Goal: Task Accomplishment & Management: Manage account settings

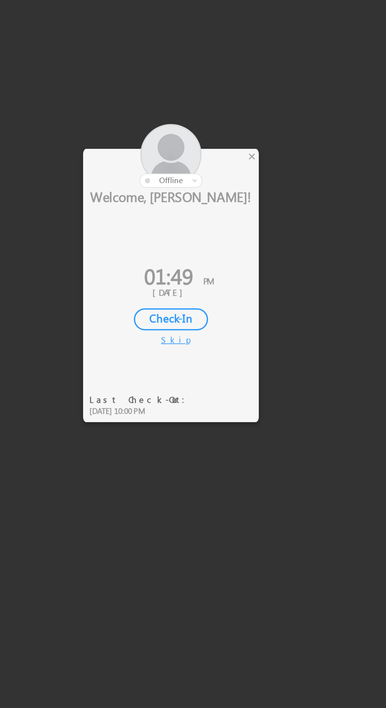
click at [231, 295] on div at bounding box center [178, 295] width 106 height 39
click at [230, 298] on div "×" at bounding box center [227, 295] width 8 height 9
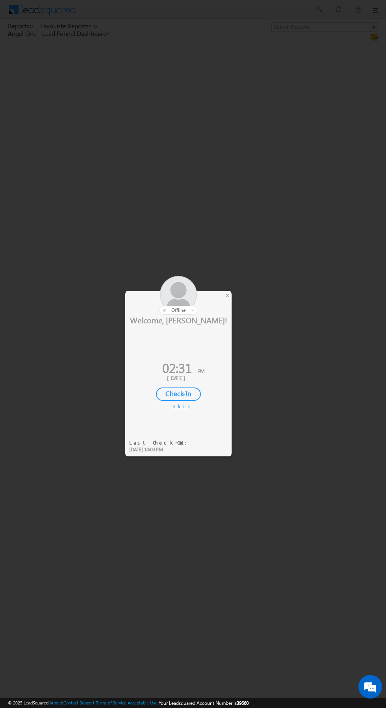
click at [225, 301] on div at bounding box center [178, 295] width 106 height 39
click at [229, 295] on div "×" at bounding box center [227, 295] width 8 height 9
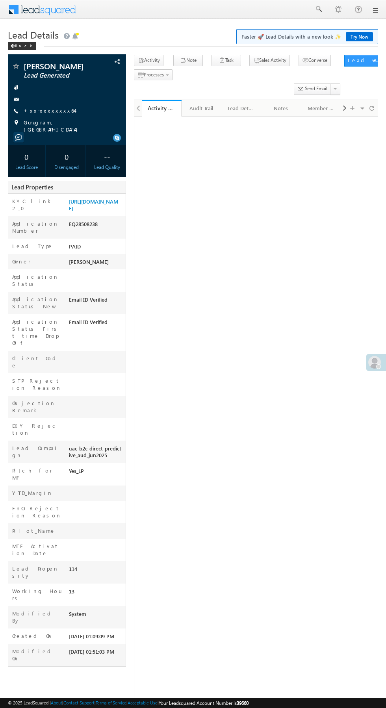
click at [46, 99] on div at bounding box center [67, 99] width 110 height 8
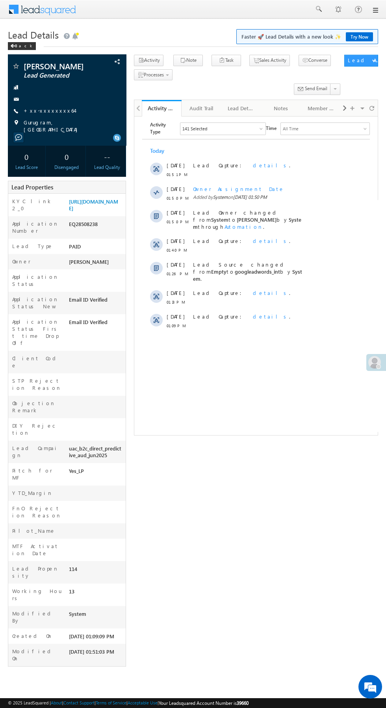
click at [45, 111] on link "+xx-xxxxxxxx64" at bounding box center [49, 110] width 51 height 7
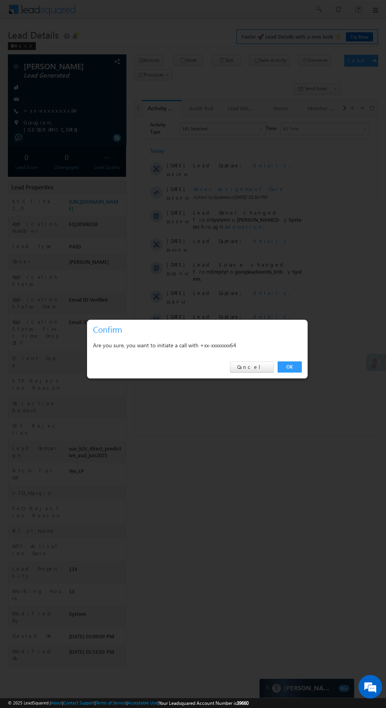
click at [293, 369] on link "OK" at bounding box center [290, 367] width 24 height 11
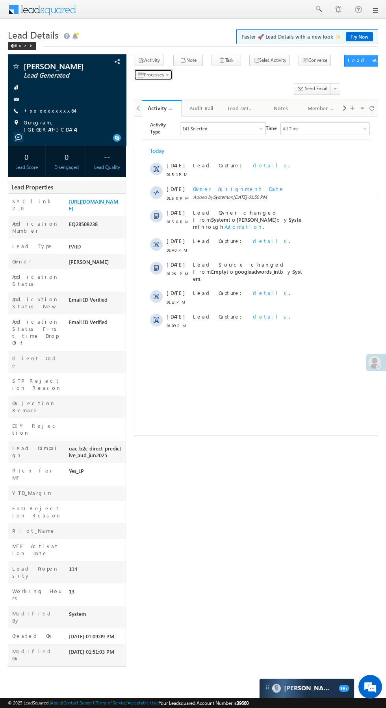
click at [153, 75] on span "Processes" at bounding box center [154, 75] width 20 height 6
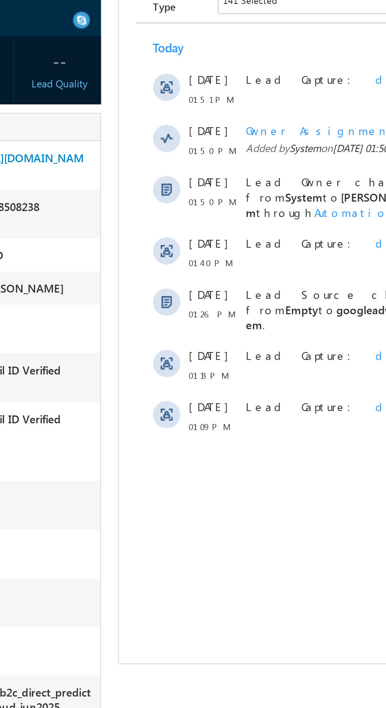
click at [0, 0] on span "Not Interested" at bounding box center [0, 0] width 0 height 0
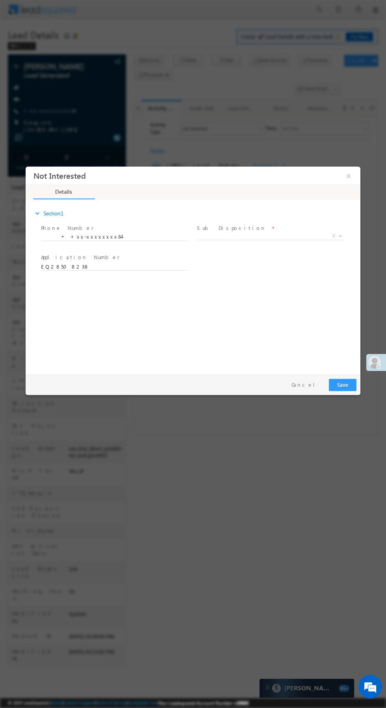
click at [225, 235] on span "X" at bounding box center [270, 236] width 147 height 8
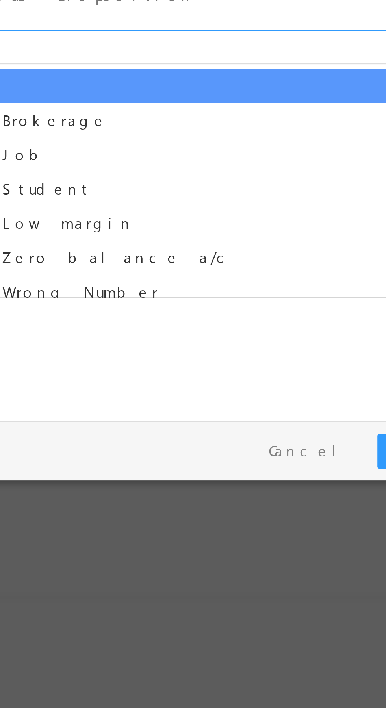
select select "Wrong Number"
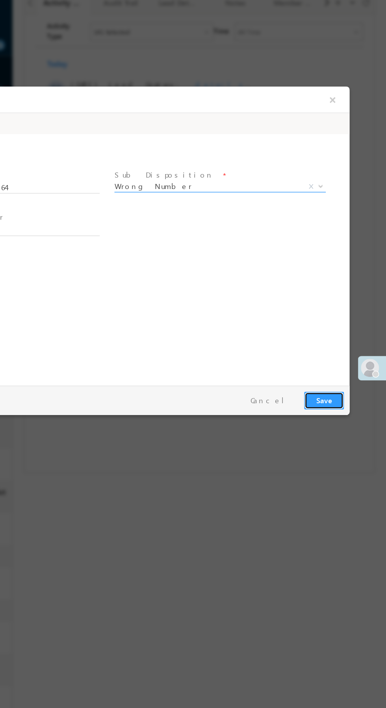
click at [187, 302] on button "Save" at bounding box center [185, 305] width 28 height 12
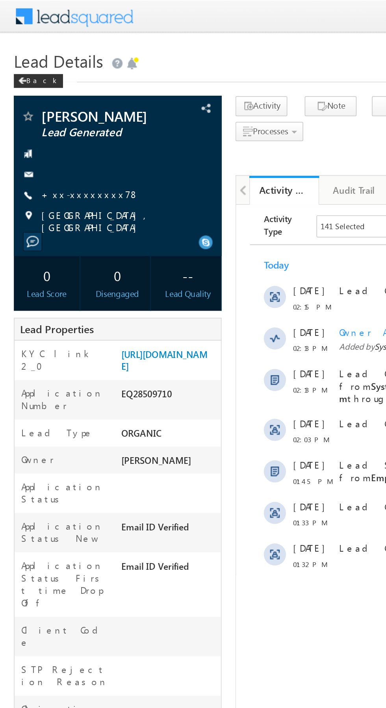
click at [55, 114] on link "+xx-xxxxxxxx78" at bounding box center [52, 110] width 56 height 7
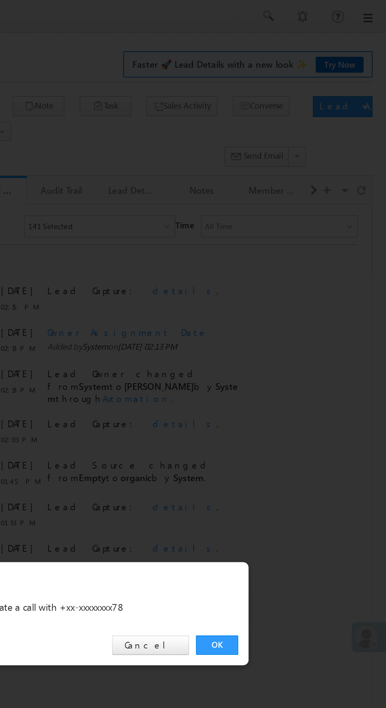
click at [290, 368] on link "OK" at bounding box center [290, 367] width 24 height 11
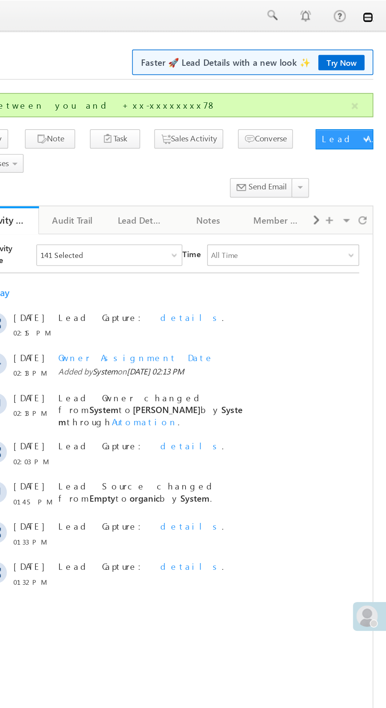
click at [375, 10] on link at bounding box center [375, 10] width 6 height 6
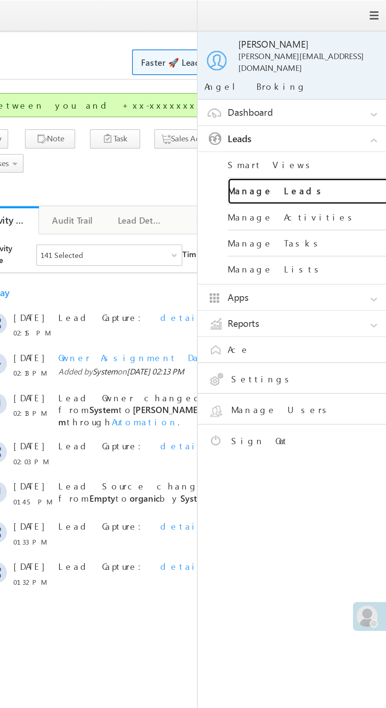
click at [347, 107] on link "Manage Leads" at bounding box center [340, 112] width 95 height 15
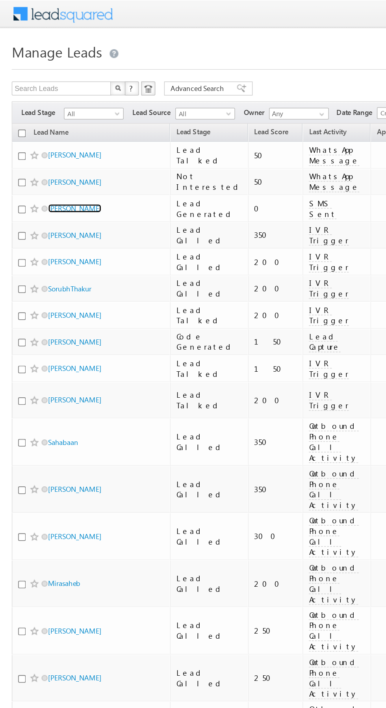
click at [48, 140] on link "Suman Sah" at bounding box center [50, 140] width 36 height 6
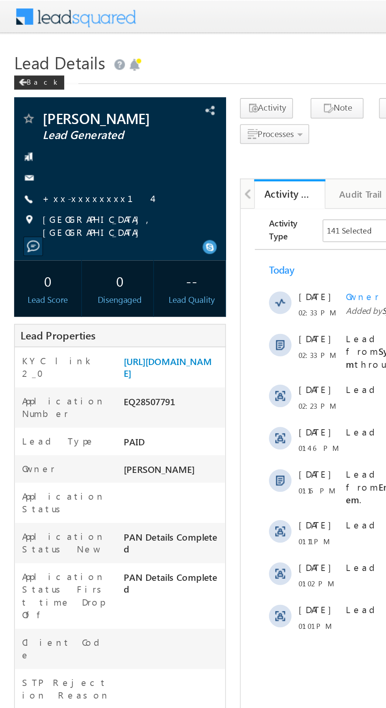
click at [44, 111] on link "+xx-xxxxxxxx14" at bounding box center [54, 110] width 61 height 7
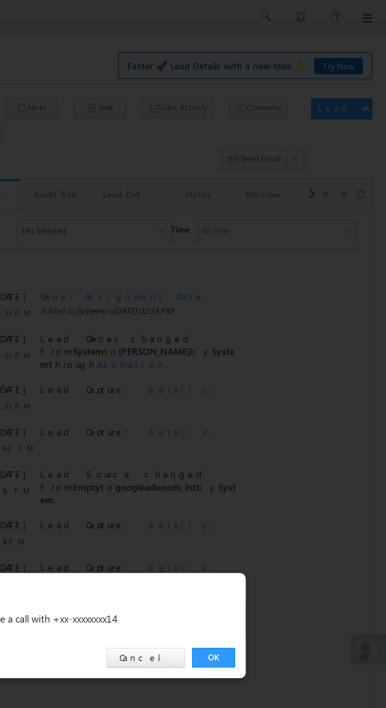
click at [290, 367] on link "OK" at bounding box center [290, 367] width 24 height 11
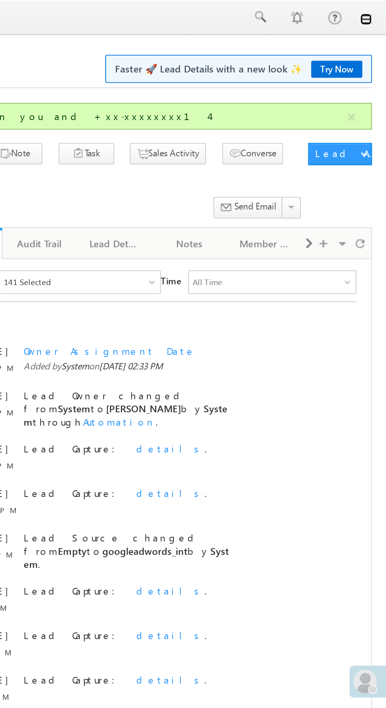
click at [377, 9] on link at bounding box center [375, 10] width 6 height 6
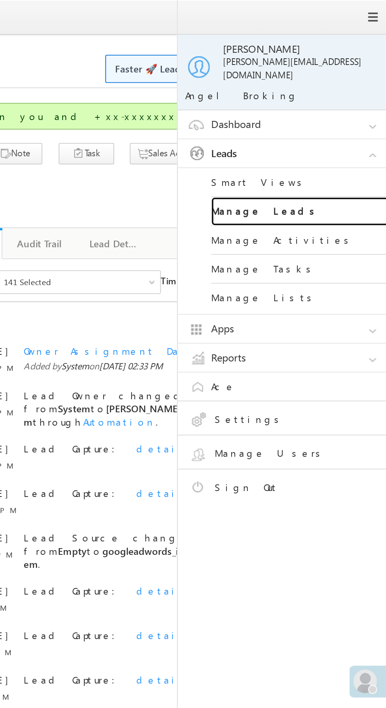
click at [347, 109] on link "Manage Leads" at bounding box center [340, 112] width 95 height 15
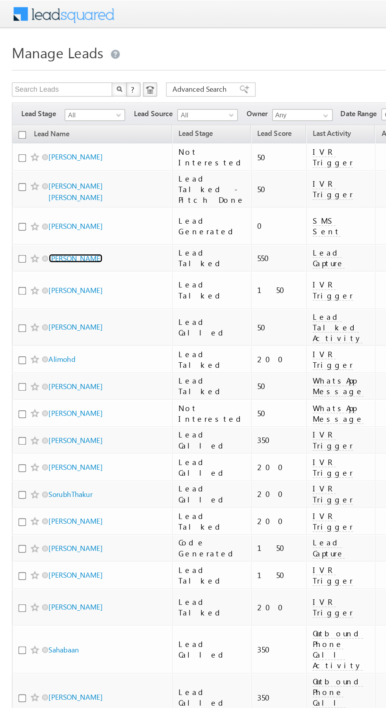
click at [46, 174] on link "[PERSON_NAME]" at bounding box center [50, 172] width 36 height 6
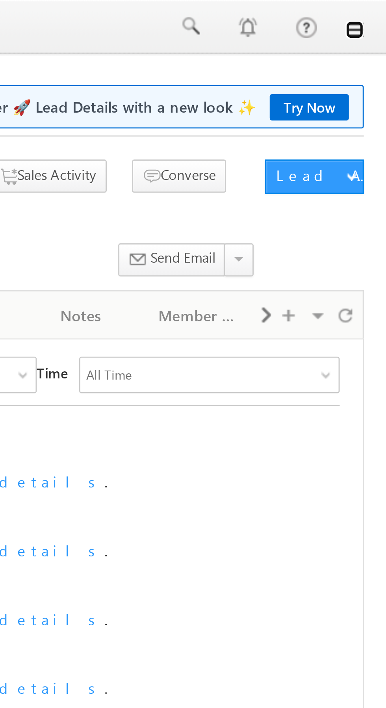
click at [375, 11] on link at bounding box center [375, 10] width 6 height 6
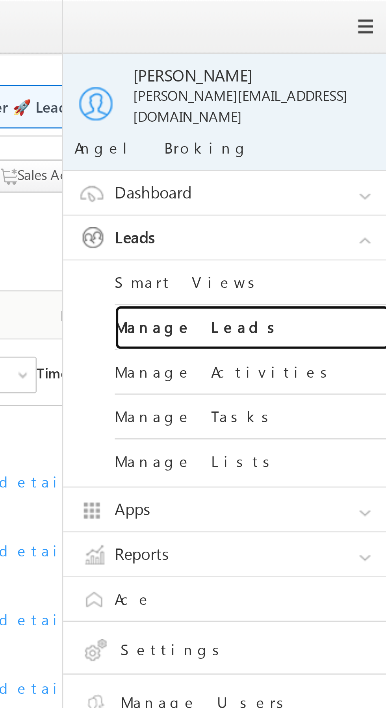
click at [345, 108] on link "Manage Leads" at bounding box center [340, 112] width 95 height 15
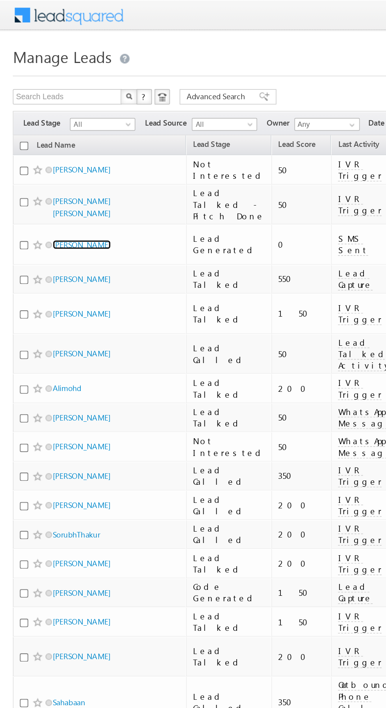
click at [49, 153] on link "[PERSON_NAME]" at bounding box center [50, 150] width 36 height 6
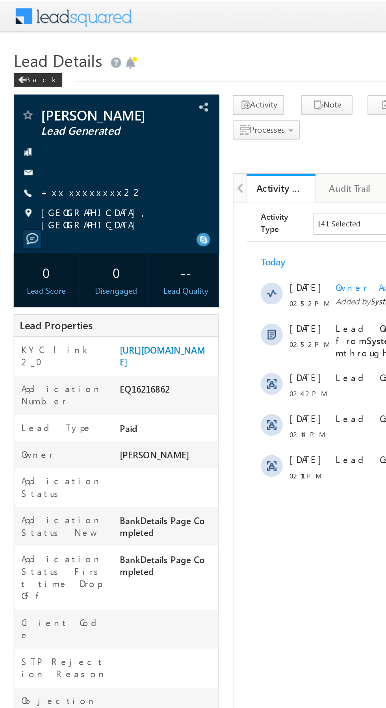
click at [48, 111] on link "+xx-xxxxxxxx22" at bounding box center [53, 110] width 59 height 7
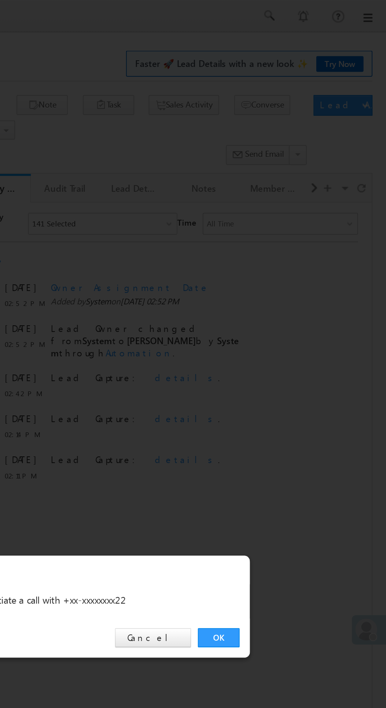
click at [291, 368] on link "OK" at bounding box center [290, 367] width 24 height 11
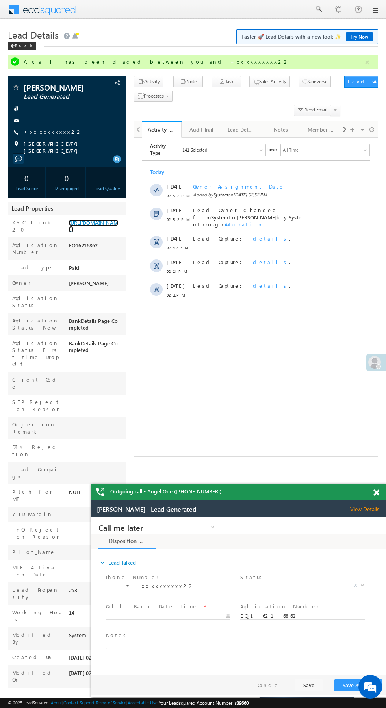
click at [0, 0] on link "[URL][DOMAIN_NAME]" at bounding box center [0, 0] width 0 height 0
